Goal: Task Accomplishment & Management: Use online tool/utility

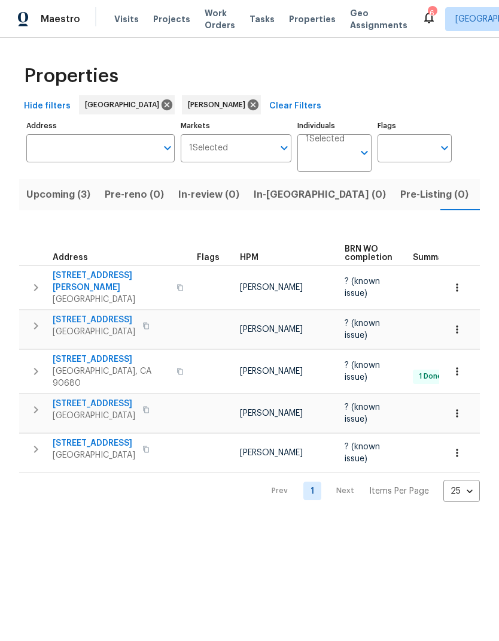
scroll to position [0, 20]
click at [87, 437] on span "1224 Evergreen Ave" at bounding box center [94, 443] width 83 height 12
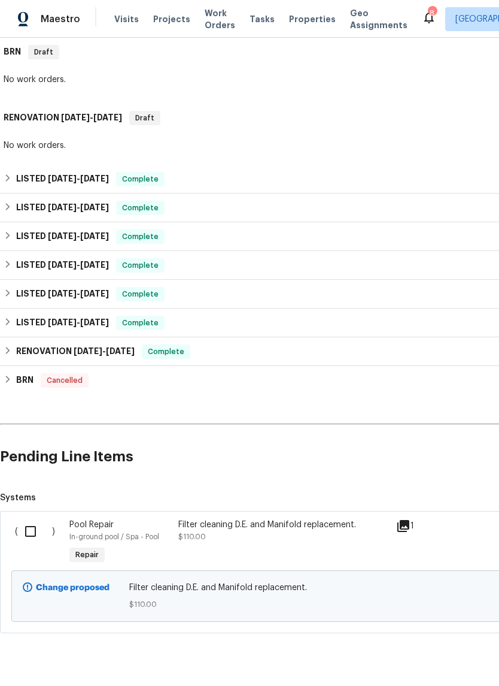
scroll to position [193, 0]
click at [36, 529] on input "checkbox" at bounding box center [35, 531] width 34 height 25
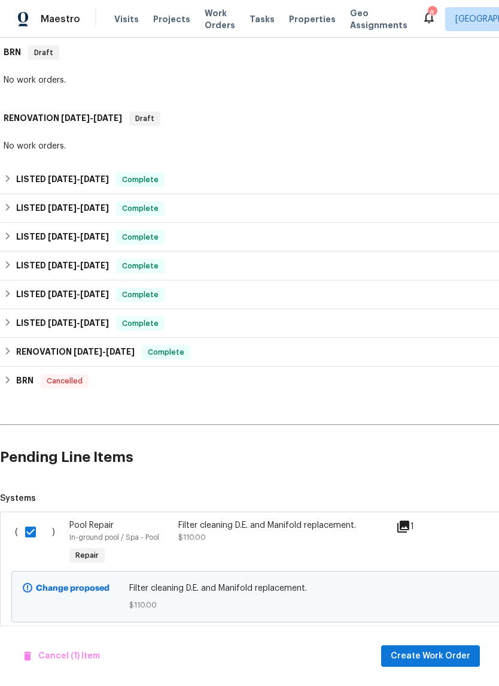
click at [32, 532] on input "checkbox" at bounding box center [35, 531] width 34 height 25
checkbox input "false"
click at [163, 534] on div "In-ground pool / Spa - Pool" at bounding box center [120, 537] width 102 height 12
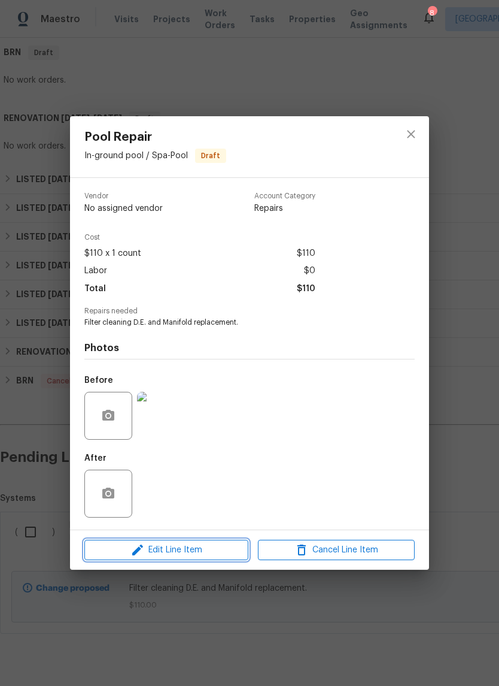
click at [138, 544] on icon "button" at bounding box center [138, 549] width 14 height 14
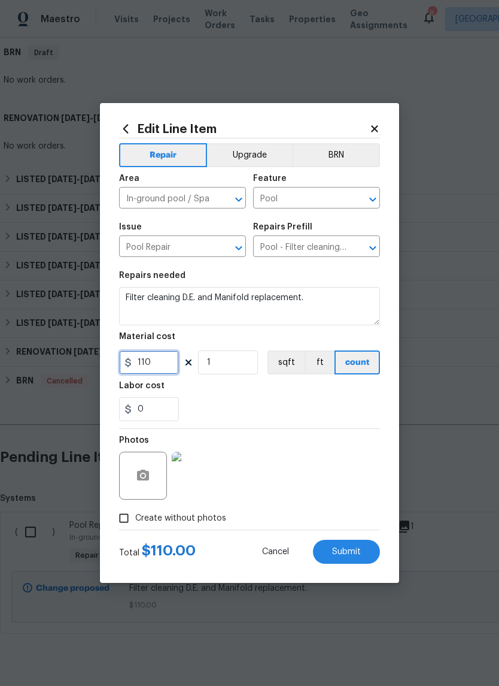
click at [153, 363] on input "110" at bounding box center [149, 362] width 60 height 24
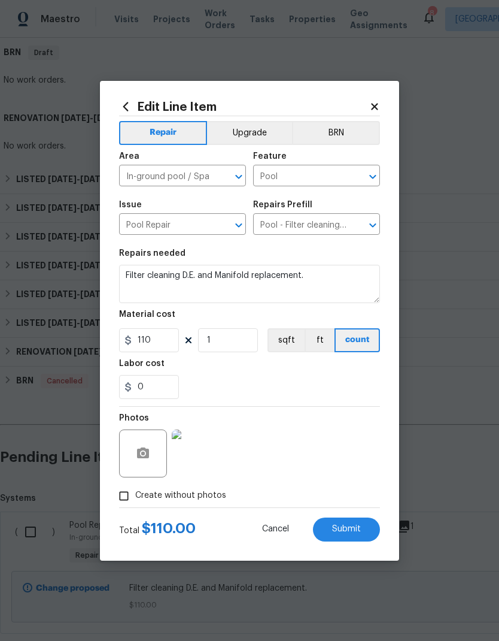
click at [153, 363] on h5 "Labor cost" at bounding box center [142, 363] width 46 height 8
click at [156, 362] on h5 "Labor cost" at bounding box center [142, 363] width 46 height 8
click at [148, 341] on input "110" at bounding box center [149, 340] width 60 height 24
click at [147, 340] on input "110" at bounding box center [149, 340] width 60 height 24
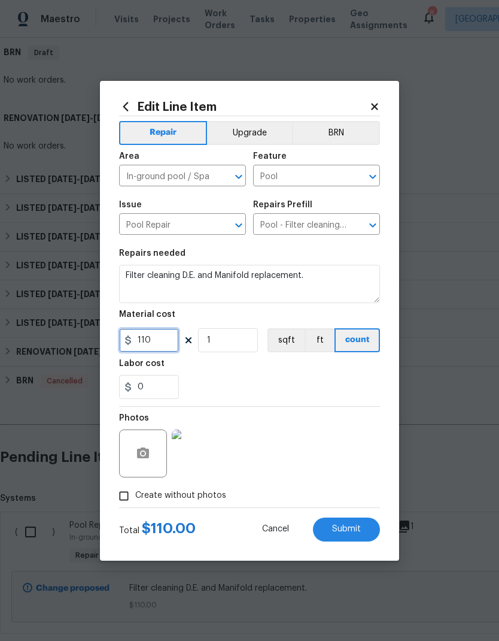
click at [147, 340] on input "110" at bounding box center [149, 340] width 60 height 24
type input "380"
click at [266, 378] on div "0" at bounding box center [249, 387] width 261 height 24
click at [336, 528] on span "Submit" at bounding box center [346, 529] width 29 height 9
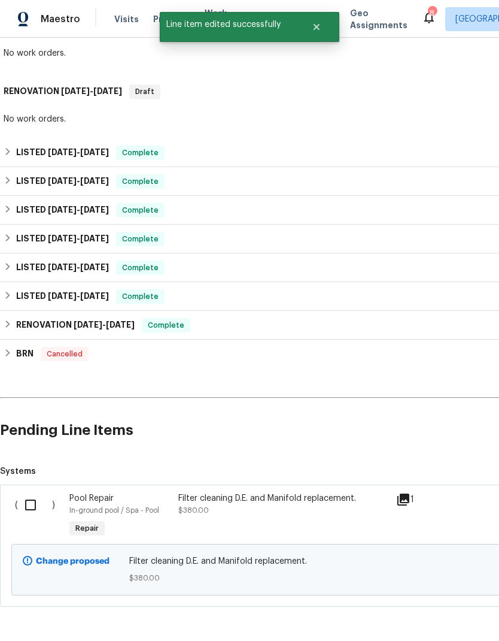
scroll to position [220, 0]
click at [38, 506] on input "checkbox" at bounding box center [35, 505] width 34 height 25
checkbox input "true"
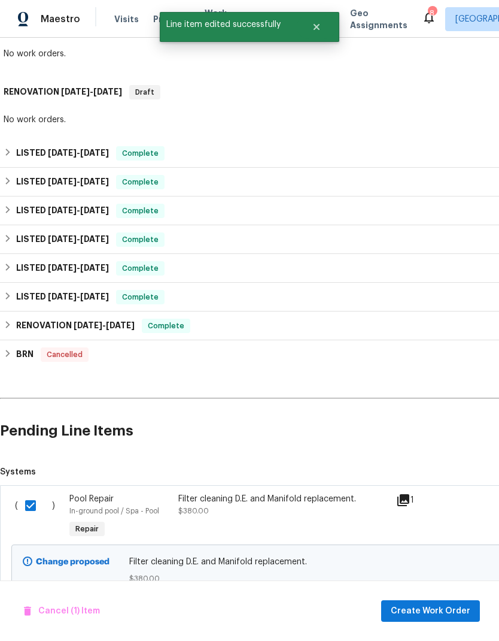
click at [403, 598] on div "Cancel (1) Item Create Work Order" at bounding box center [249, 610] width 499 height 61
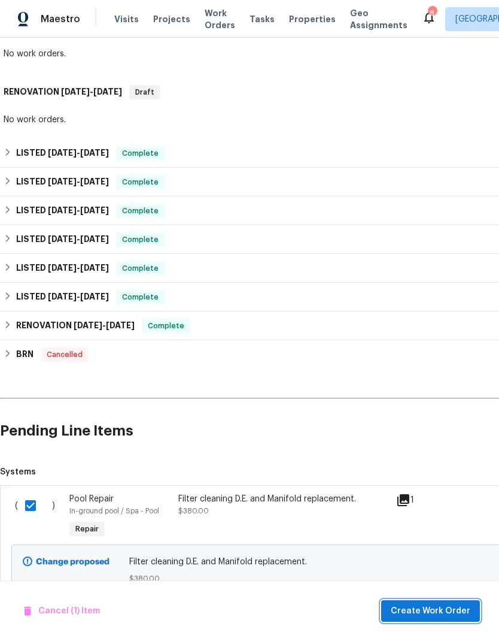
click at [414, 608] on span "Create Work Order" at bounding box center [431, 611] width 80 height 15
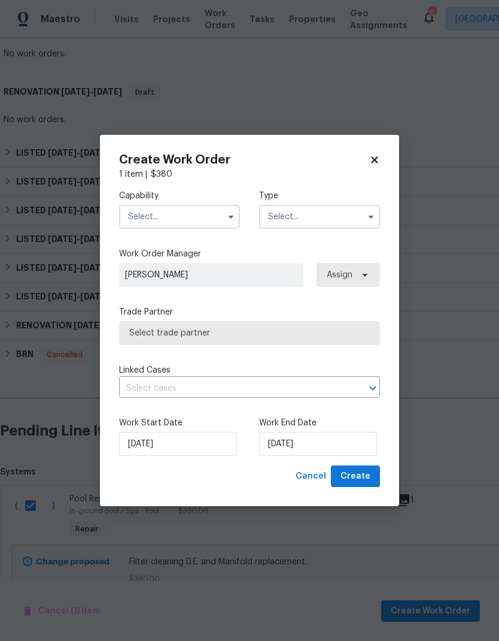
click at [145, 213] on input "text" at bounding box center [179, 217] width 121 height 24
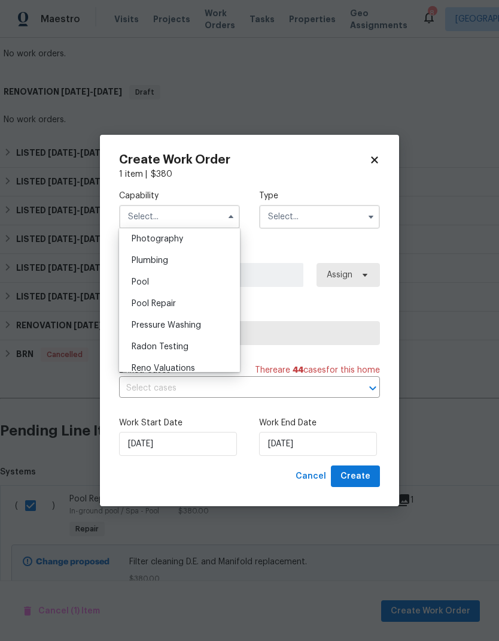
scroll to position [1049, 0]
click at [149, 280] on div "Pool" at bounding box center [179, 285] width 115 height 22
type input "Pool"
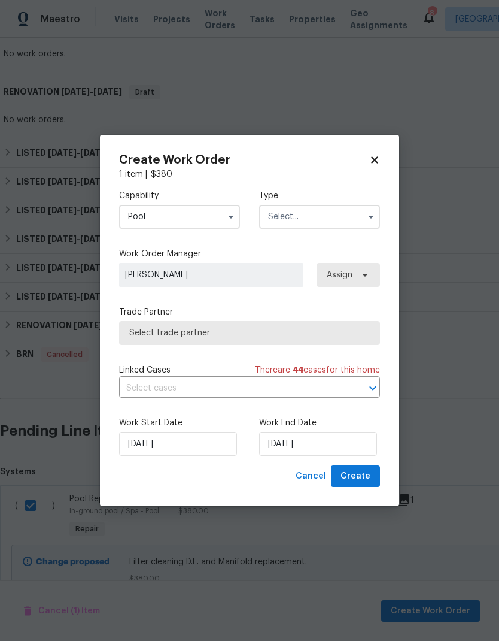
click at [272, 212] on input "text" at bounding box center [319, 217] width 121 height 24
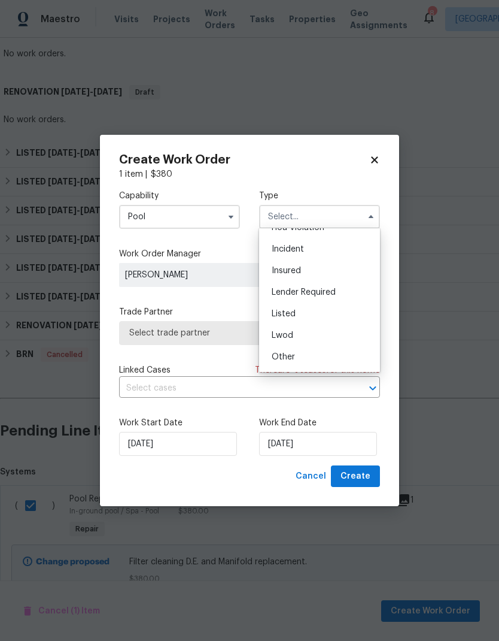
scroll to position [38, 0]
click at [293, 313] on span "Listed" at bounding box center [284, 311] width 24 height 8
type input "Listed"
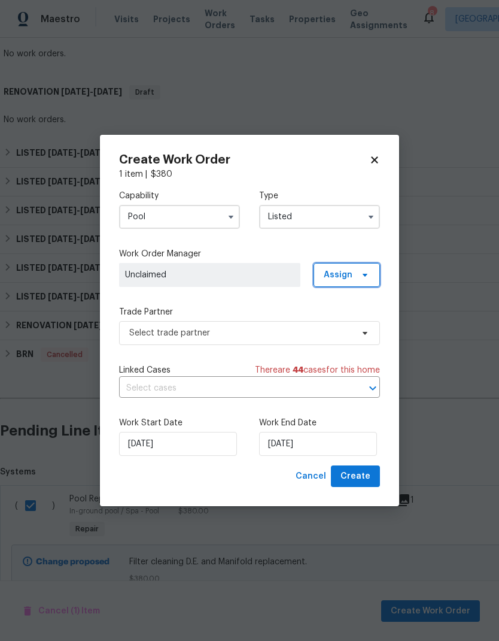
click at [343, 269] on span "Assign" at bounding box center [338, 275] width 29 height 12
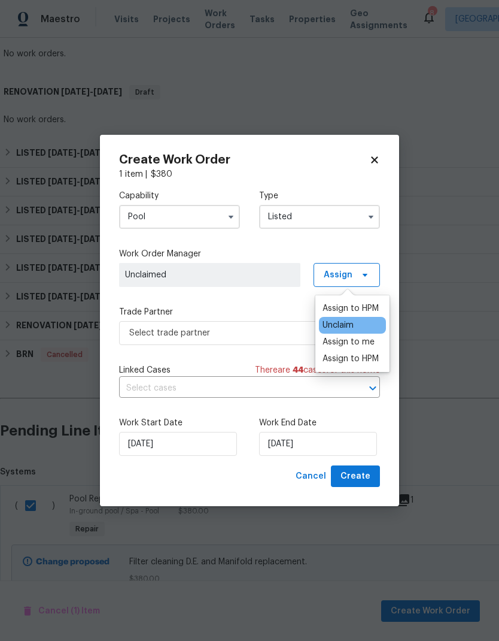
click at [337, 306] on div "Assign to HPM" at bounding box center [351, 308] width 56 height 12
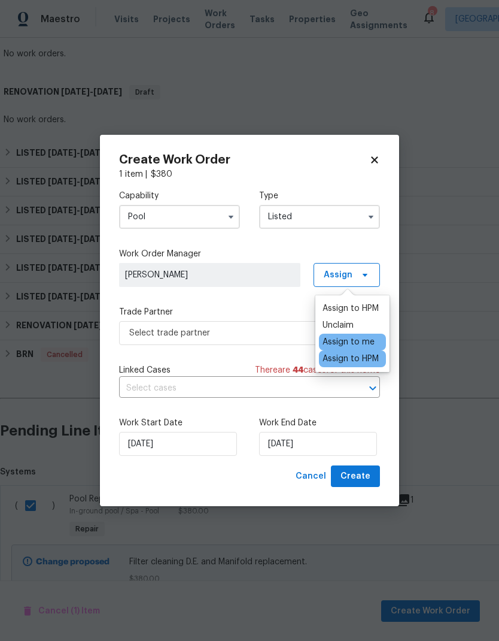
click at [350, 302] on div "Assign to HPM" at bounding box center [351, 308] width 56 height 12
click at [241, 471] on div "Cancel Create" at bounding box center [249, 476] width 261 height 22
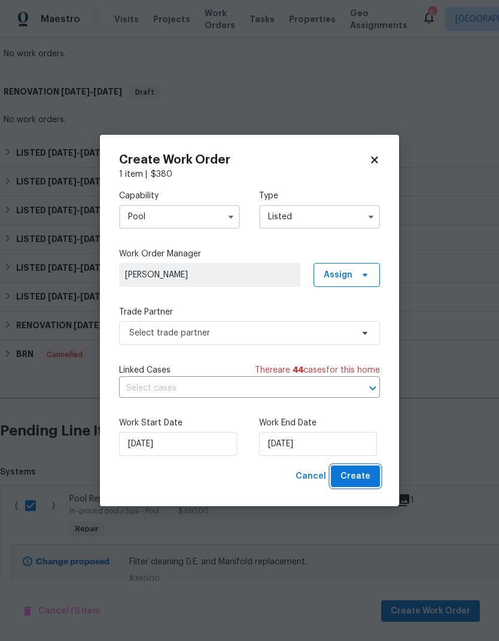
click at [354, 475] on span "Create" at bounding box center [356, 476] width 30 height 15
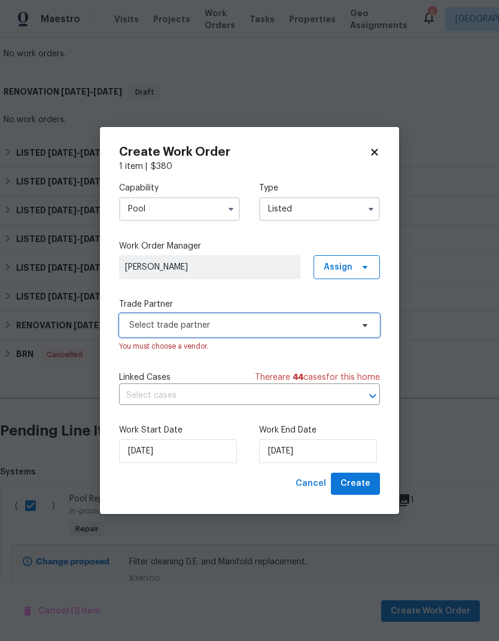
click at [156, 322] on span "Select trade partner" at bounding box center [240, 325] width 223 height 12
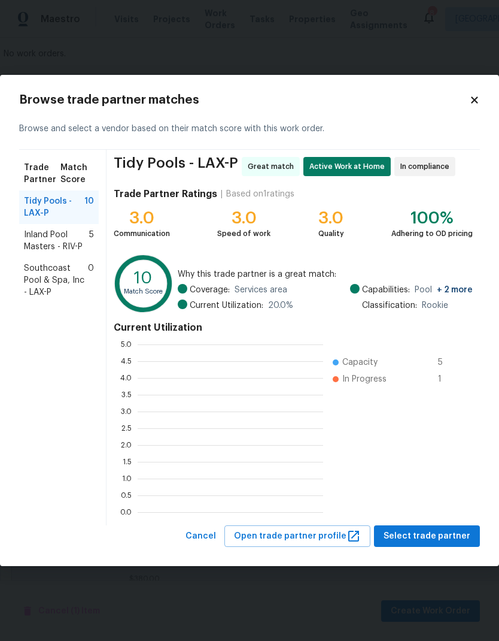
scroll to position [168, 186]
click at [419, 532] on span "Select trade partner" at bounding box center [427, 536] width 87 height 15
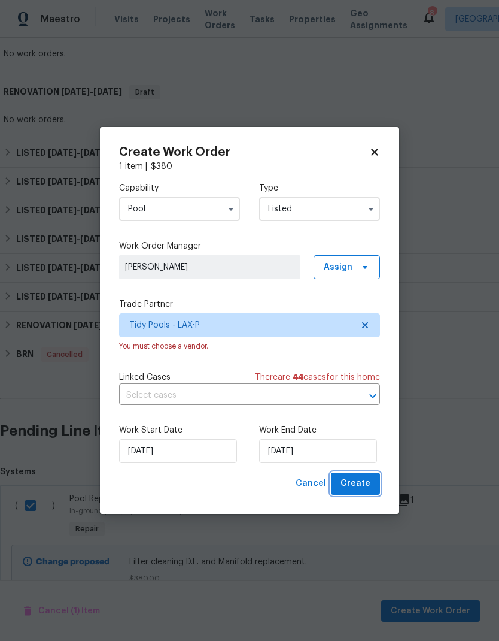
click at [357, 478] on span "Create" at bounding box center [356, 483] width 30 height 15
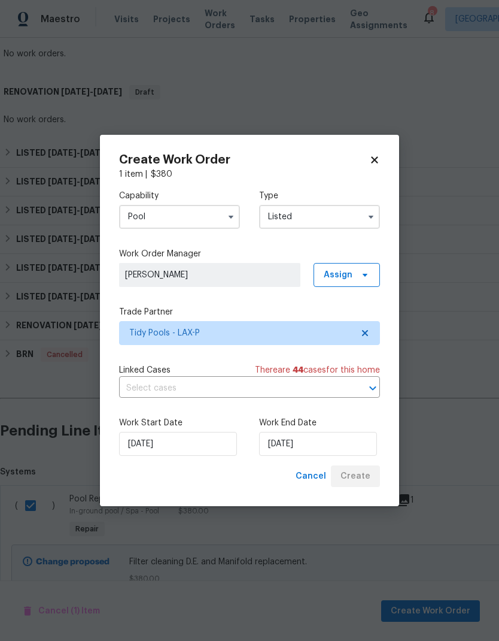
checkbox input "false"
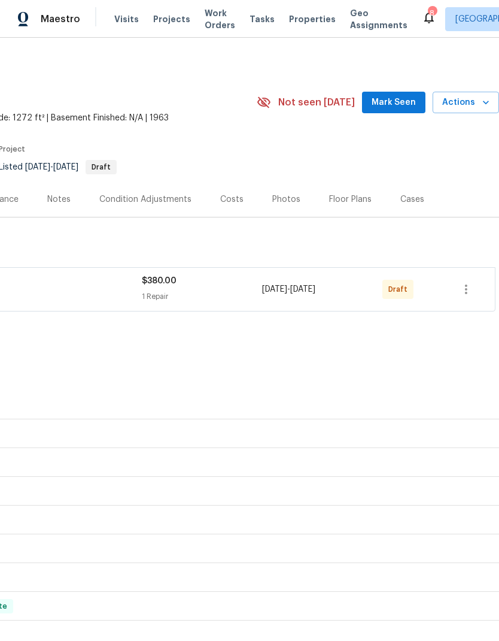
scroll to position [0, 177]
click at [465, 281] on button "button" at bounding box center [466, 289] width 29 height 29
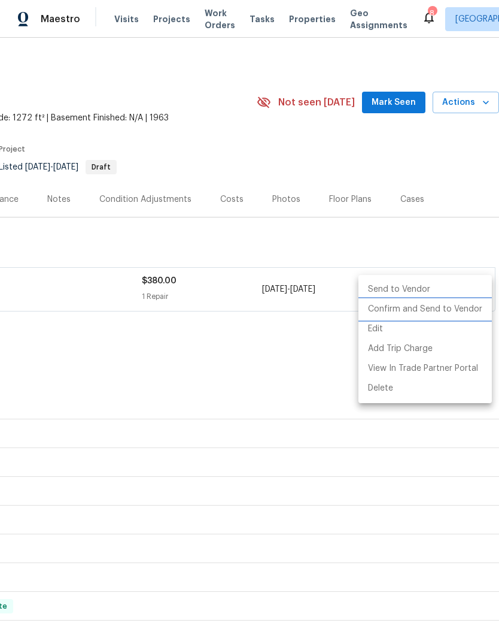
click at [393, 313] on li "Confirm and Send to Vendor" at bounding box center [426, 309] width 134 height 20
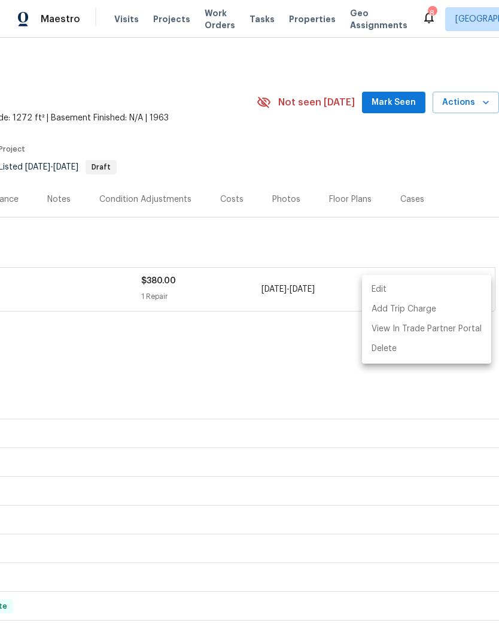
click at [193, 373] on div at bounding box center [249, 320] width 499 height 641
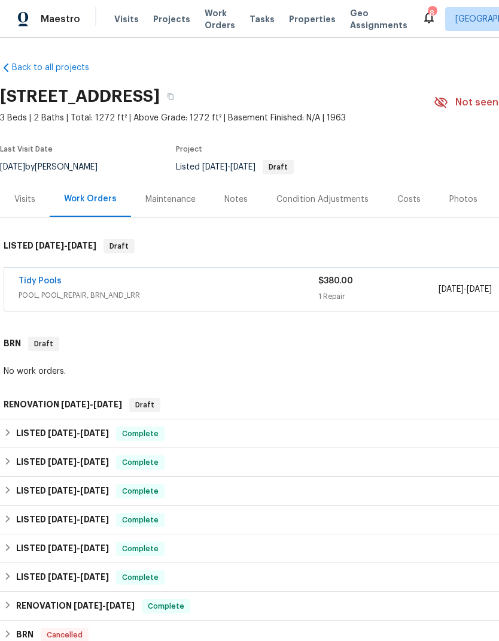
scroll to position [0, 0]
